Goal: Obtain resource: Obtain resource

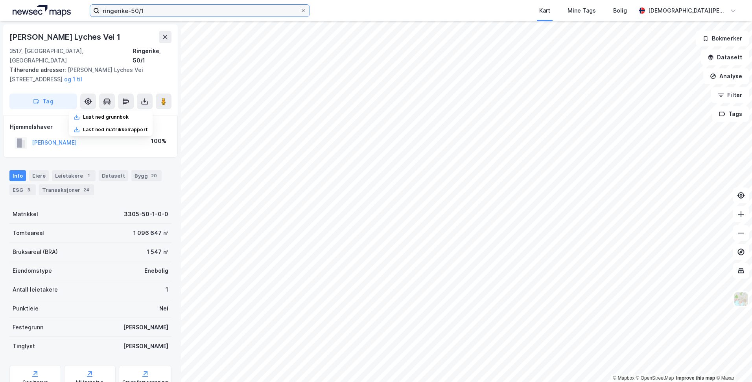
click at [234, 11] on input "ringerike-50/1" at bounding box center [200, 11] width 201 height 12
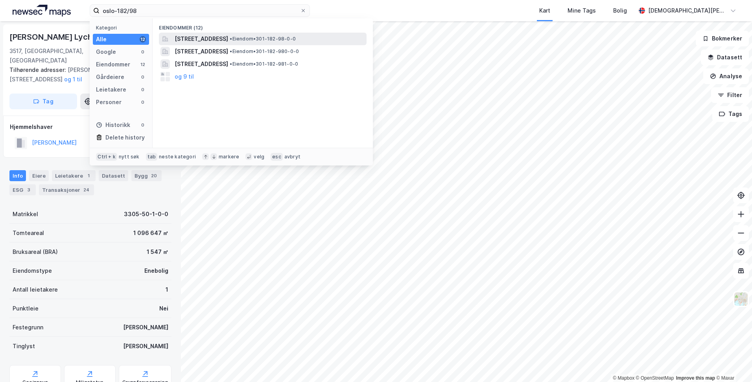
click at [215, 37] on span "[STREET_ADDRESS]" at bounding box center [202, 38] width 54 height 9
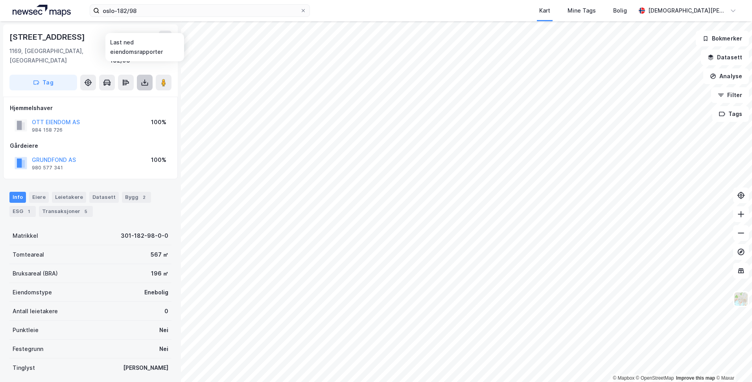
click at [146, 82] on icon at bounding box center [144, 83] width 3 height 2
click at [126, 95] on div "Last ned grunnbok" at bounding box center [106, 98] width 46 height 6
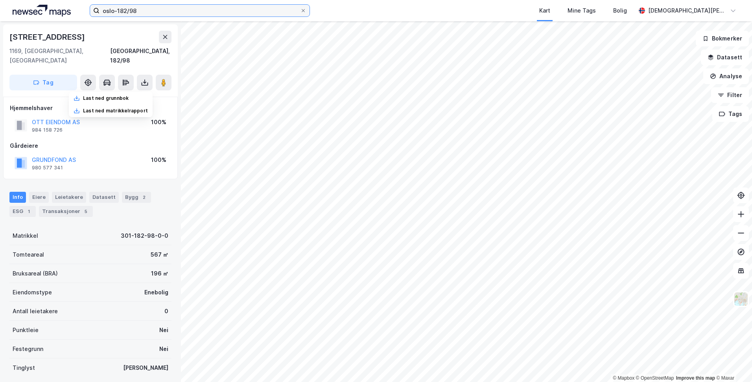
click at [194, 9] on input "oslo-182/98" at bounding box center [200, 11] width 201 height 12
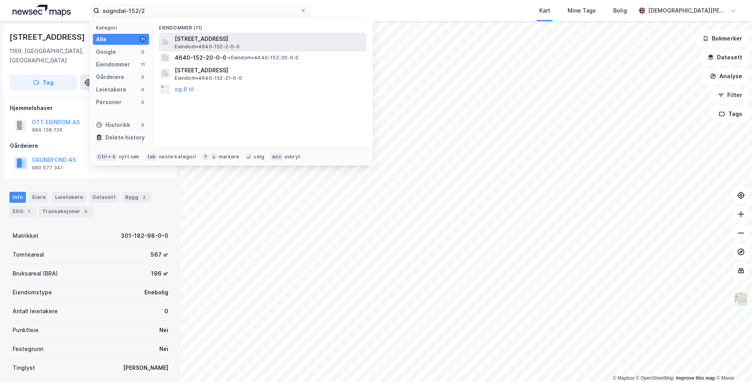
click at [195, 47] on span "Eiendom • 4640-152-2-0-0" at bounding box center [207, 47] width 65 height 6
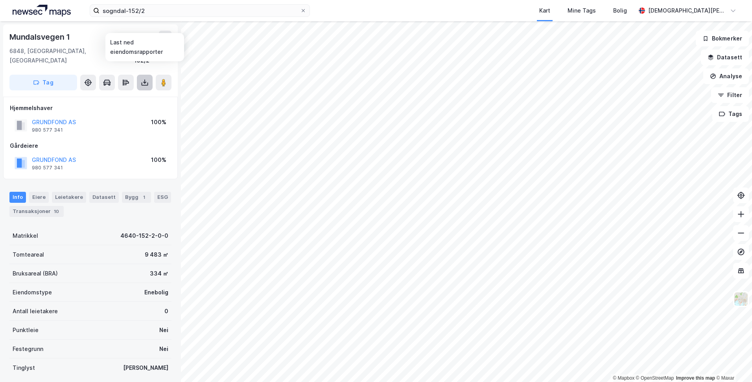
click at [144, 79] on icon at bounding box center [145, 83] width 8 height 8
click at [128, 95] on div "Last ned grunnbok" at bounding box center [106, 98] width 46 height 6
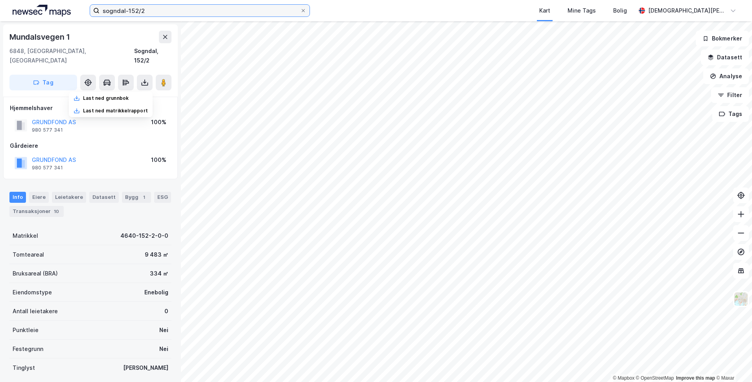
click at [162, 12] on input "sogndal-152/2" at bounding box center [200, 11] width 201 height 12
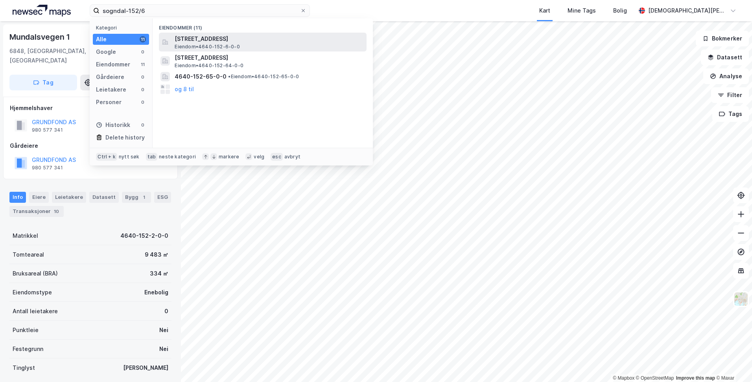
click at [198, 44] on span "Eiendom • 4640-152-6-0-0" at bounding box center [207, 47] width 65 height 6
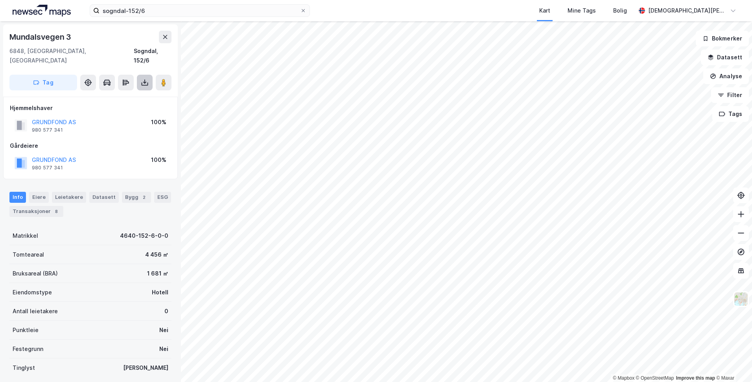
click at [144, 82] on icon at bounding box center [144, 83] width 3 height 2
click at [129, 95] on div "Last ned grunnbok" at bounding box center [106, 98] width 46 height 6
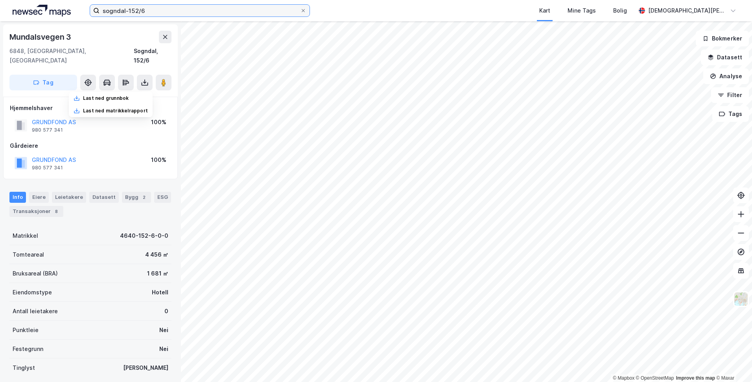
click at [165, 12] on input "sogndal-152/6" at bounding box center [200, 11] width 201 height 12
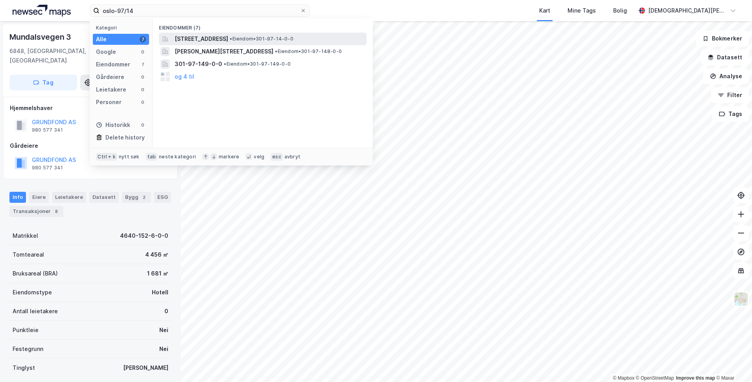
click at [204, 37] on span "[STREET_ADDRESS]" at bounding box center [202, 38] width 54 height 9
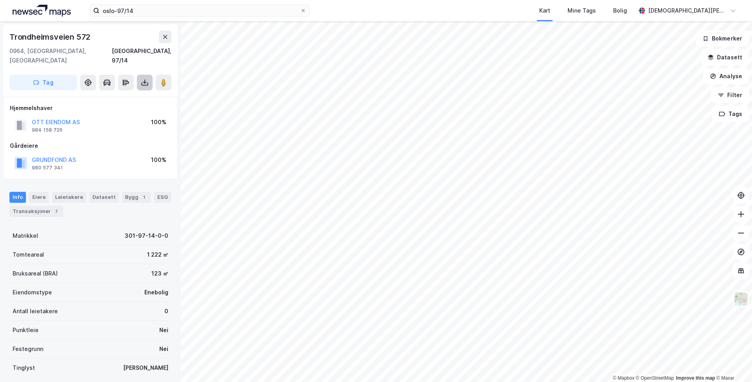
click at [145, 79] on icon at bounding box center [145, 83] width 8 height 8
click at [131, 92] on div "Last ned grunnbok" at bounding box center [111, 98] width 84 height 13
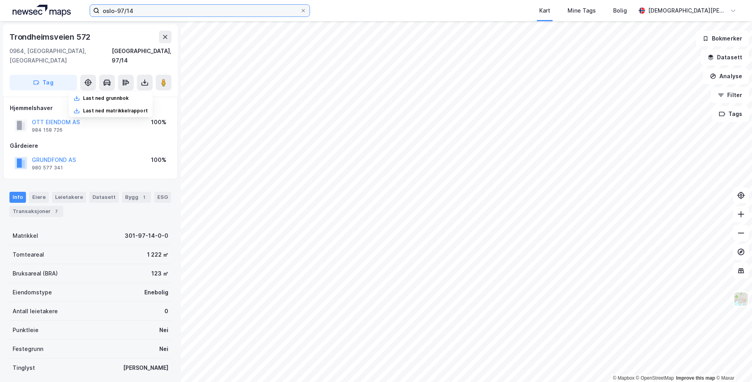
click at [141, 10] on input "oslo-97/14" at bounding box center [200, 11] width 201 height 12
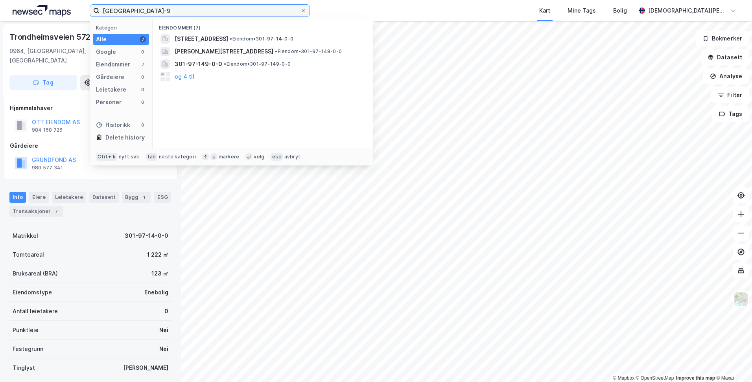
type input "[GEOGRAPHIC_DATA]-"
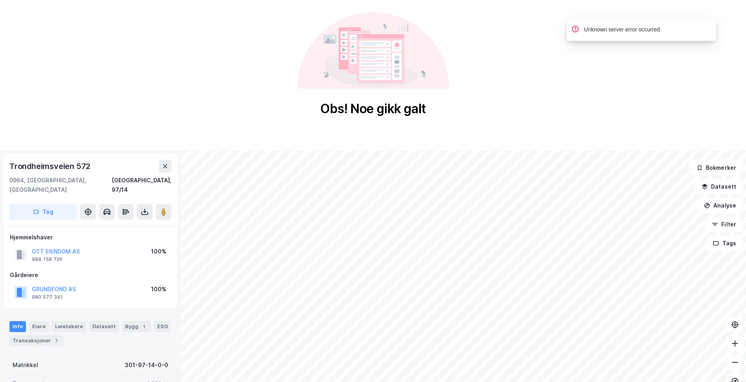
click at [157, 114] on div "Obs! Noe gikk galt" at bounding box center [373, 64] width 746 height 129
click at [164, 168] on icon at bounding box center [165, 166] width 4 height 4
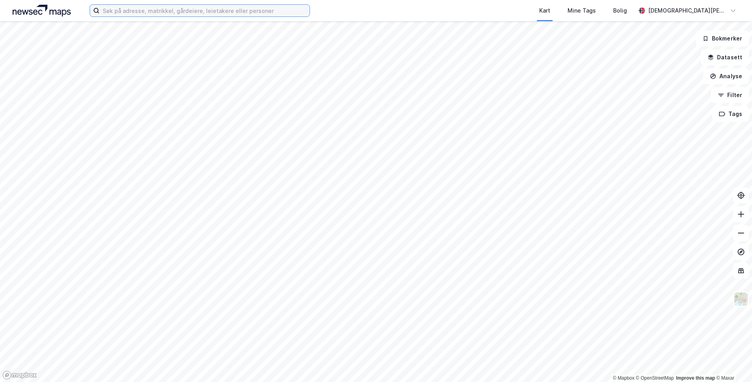
click at [146, 11] on input at bounding box center [205, 11] width 210 height 12
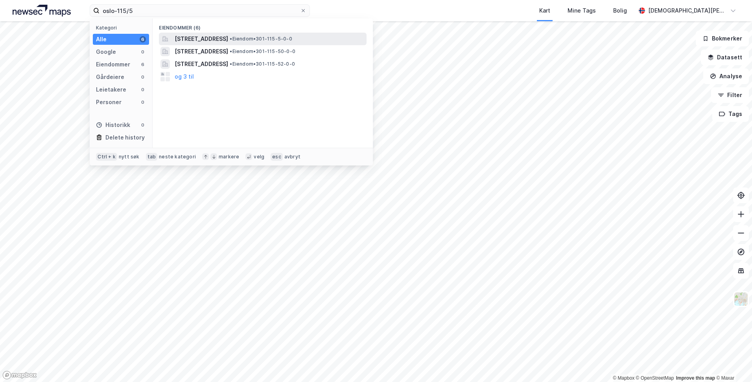
click at [196, 41] on span "Tevlingveien 8A, 1081, OSLO, OSLO" at bounding box center [202, 38] width 54 height 9
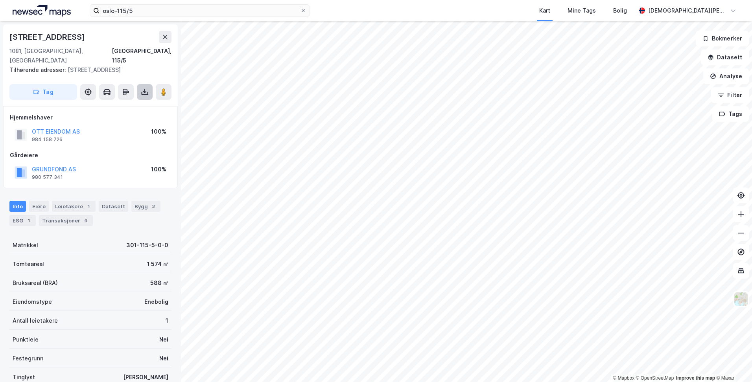
click at [146, 91] on icon at bounding box center [144, 92] width 3 height 2
click at [120, 105] on div "Last ned grunnbok" at bounding box center [106, 108] width 46 height 6
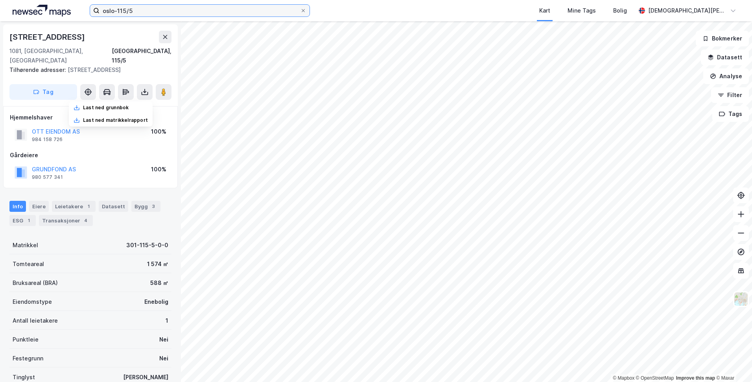
click at [148, 13] on input "oslo-115/5" at bounding box center [200, 11] width 201 height 12
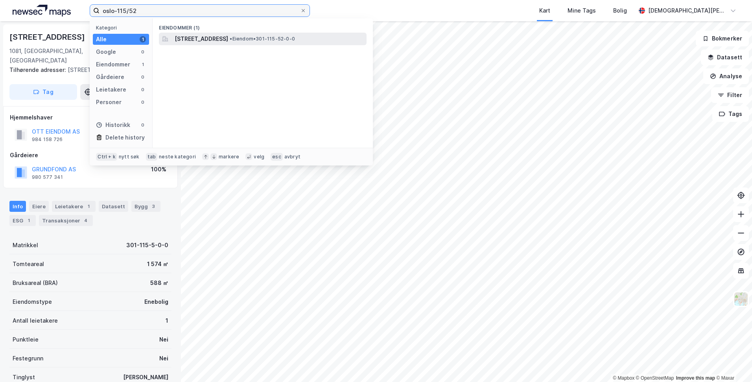
type input "oslo-115/52"
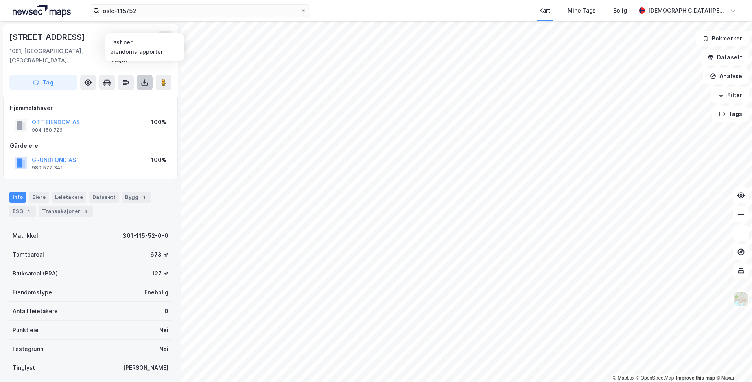
click at [145, 79] on icon at bounding box center [144, 81] width 1 height 4
click at [120, 95] on div "Last ned grunnbok" at bounding box center [106, 98] width 46 height 6
